Goal: Transaction & Acquisition: Purchase product/service

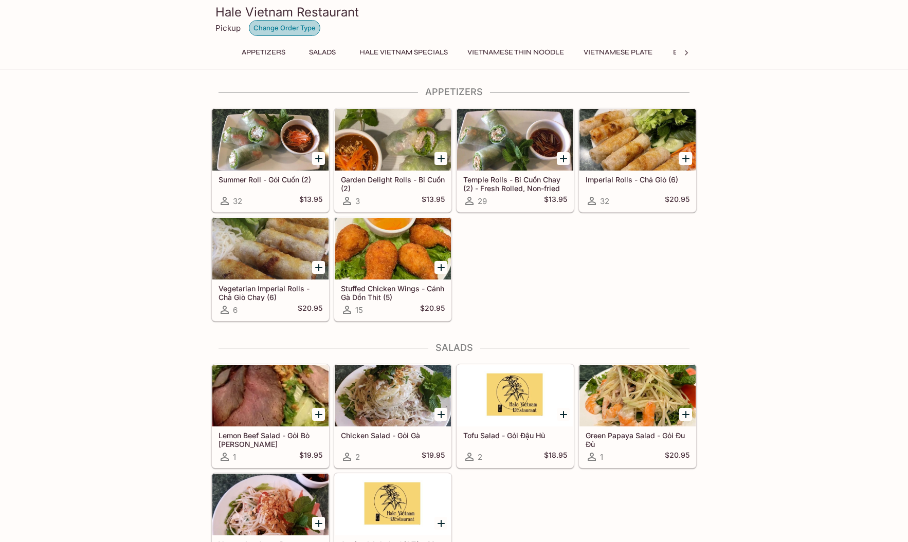
click at [281, 30] on button "Change Order Type" at bounding box center [284, 28] width 71 height 16
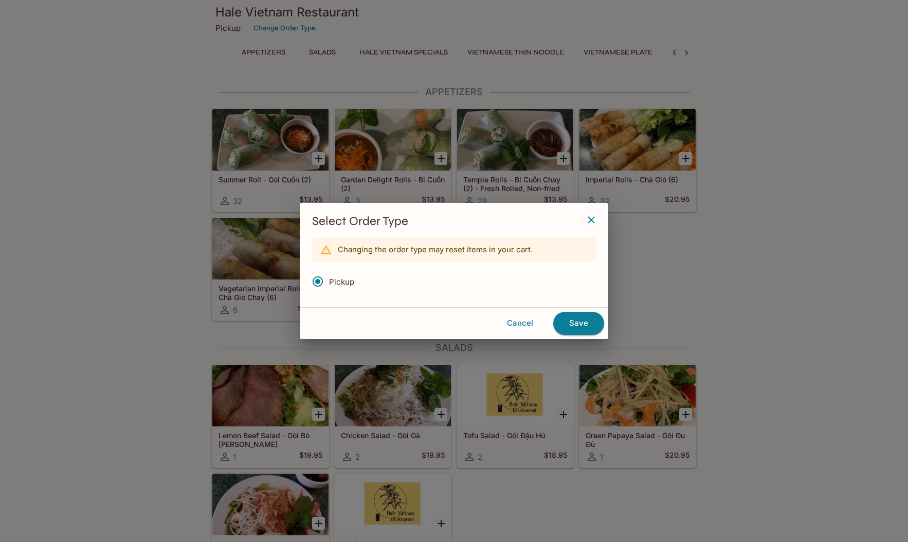
click at [336, 280] on span "Pickup" at bounding box center [341, 282] width 25 height 10
click at [328, 280] on input "Pickup" at bounding box center [318, 282] width 22 height 22
click at [343, 282] on span "Pickup" at bounding box center [341, 282] width 25 height 10
click at [328, 282] on input "Pickup" at bounding box center [318, 282] width 22 height 22
click at [585, 326] on button "Save" at bounding box center [578, 323] width 51 height 23
